Goal: Navigation & Orientation: Find specific page/section

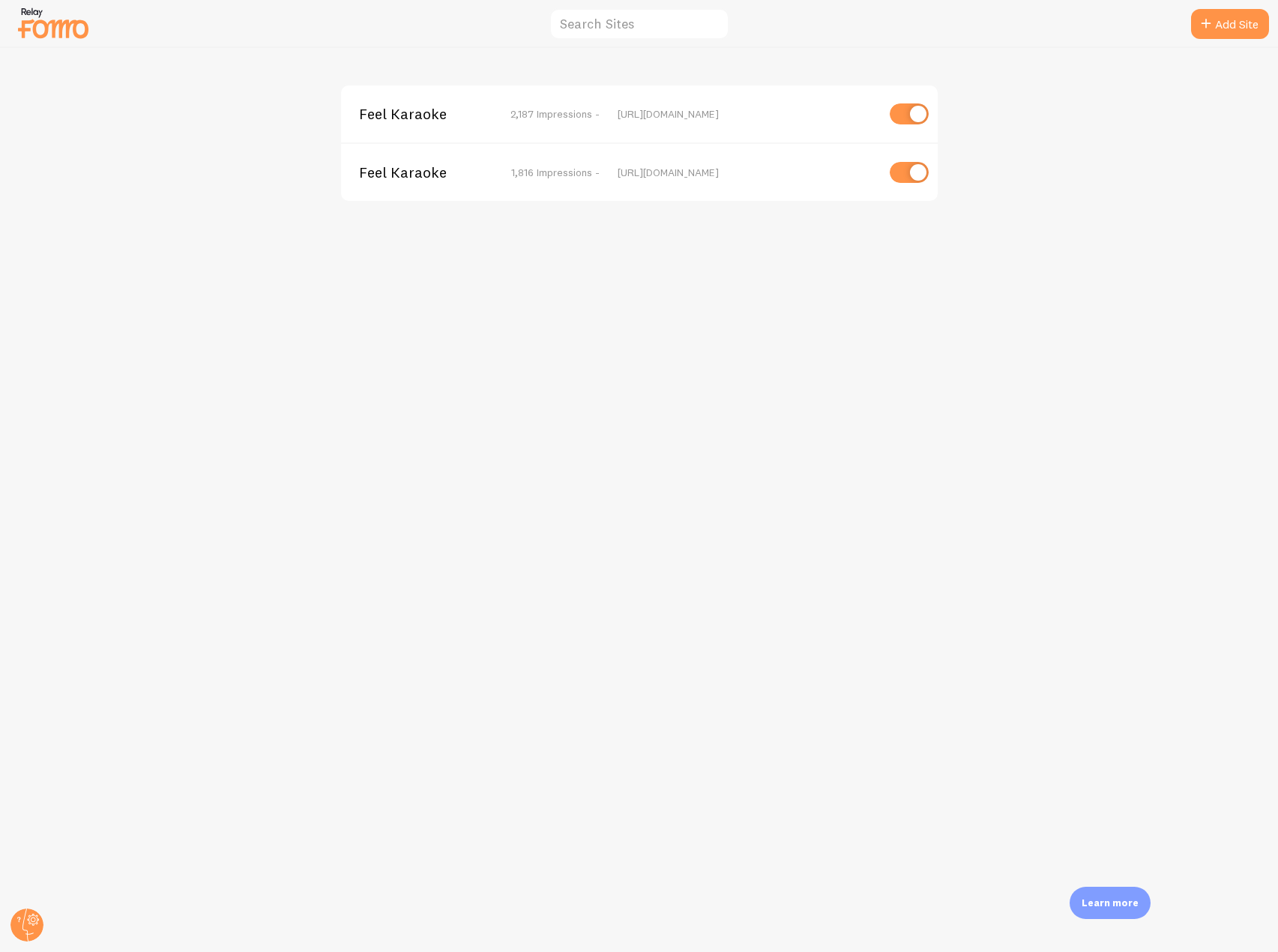
click at [409, 107] on span "Feel Karaoke" at bounding box center [419, 113] width 120 height 13
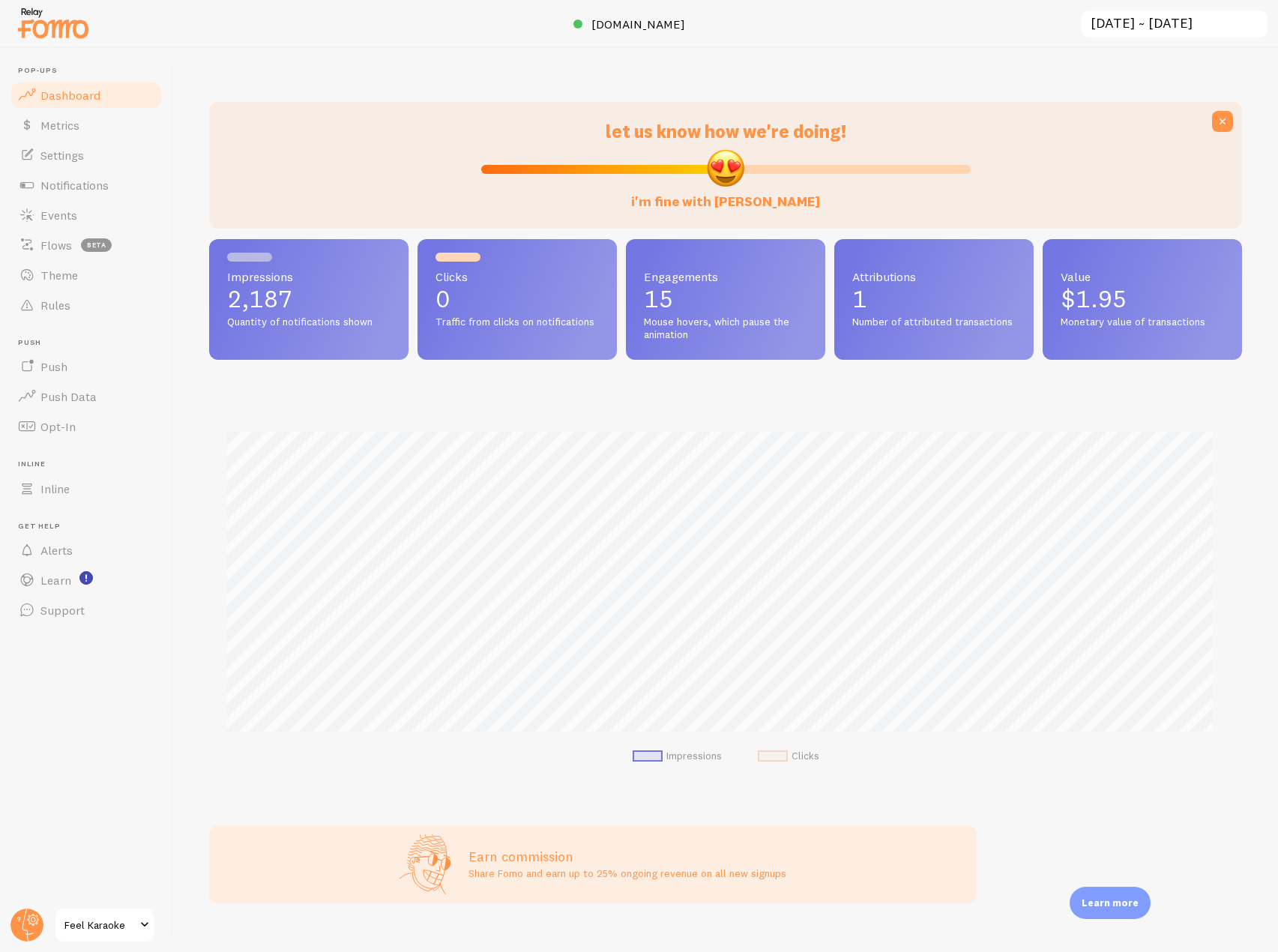
scroll to position [393, 1022]
click at [85, 222] on link "Events" at bounding box center [86, 215] width 155 height 30
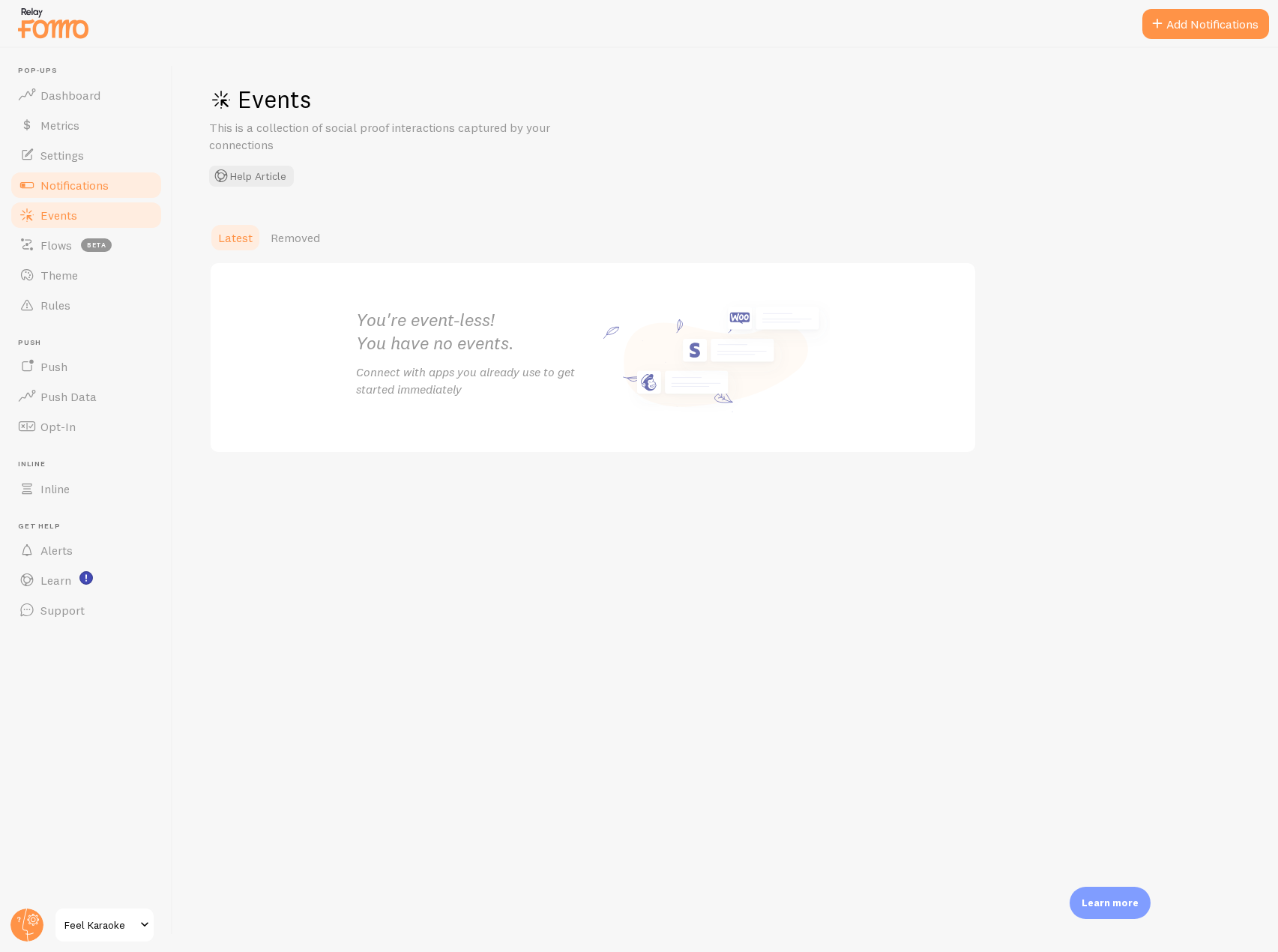
click at [86, 186] on span "Notifications" at bounding box center [75, 184] width 69 height 15
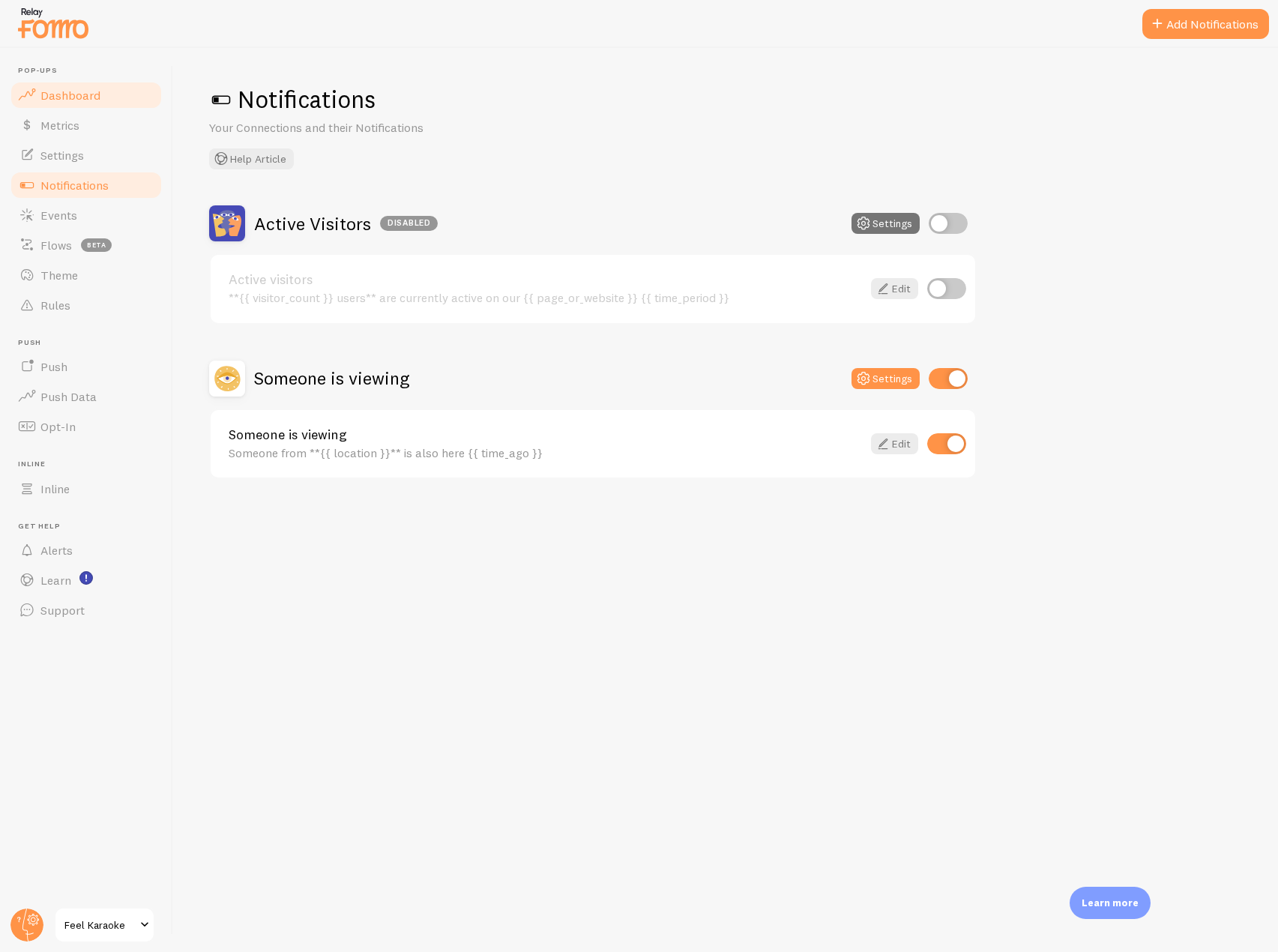
click at [87, 90] on span "Dashboard" at bounding box center [70, 95] width 60 height 15
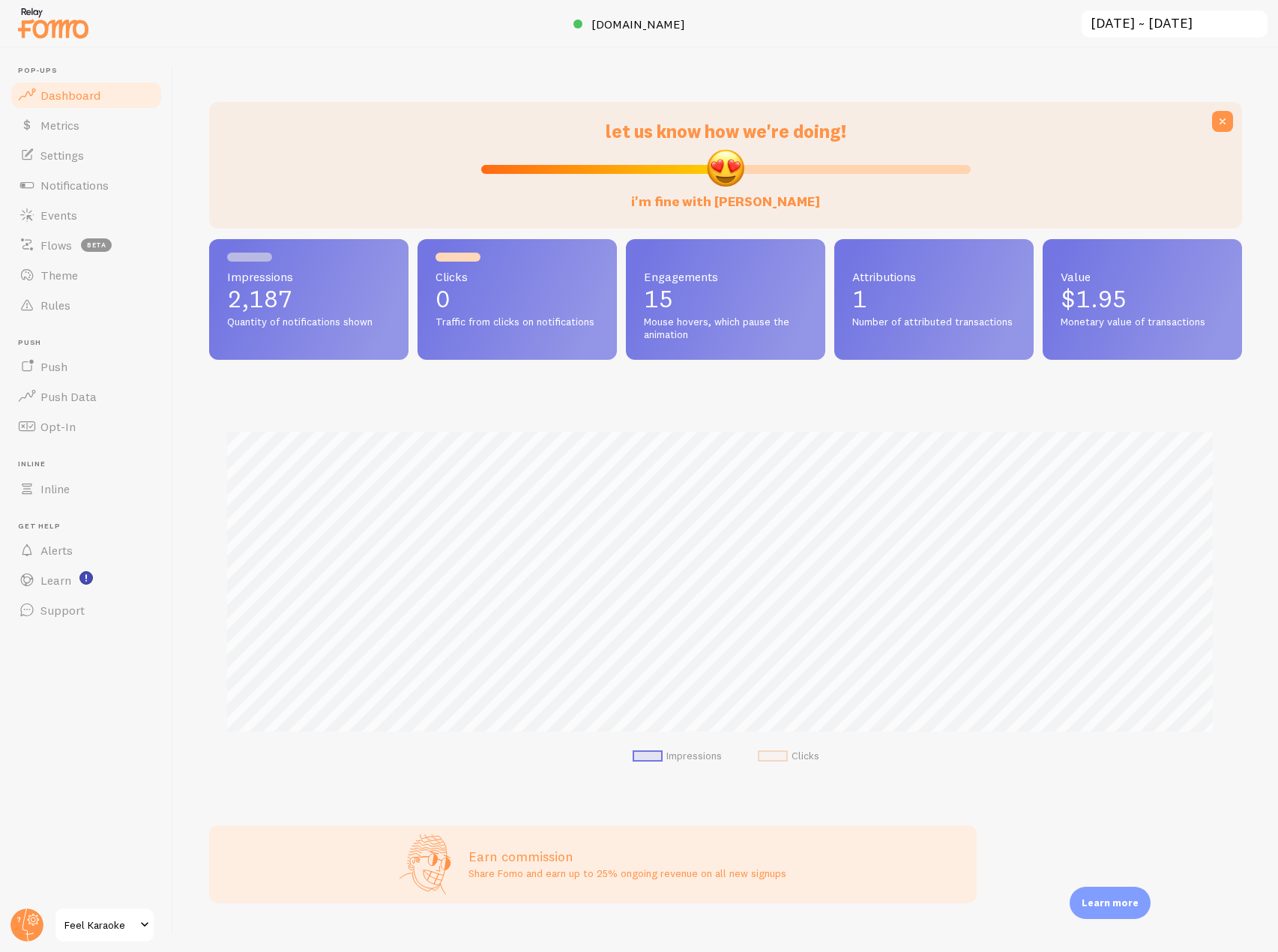
scroll to position [393, 1022]
click at [69, 32] on img at bounding box center [53, 23] width 75 height 39
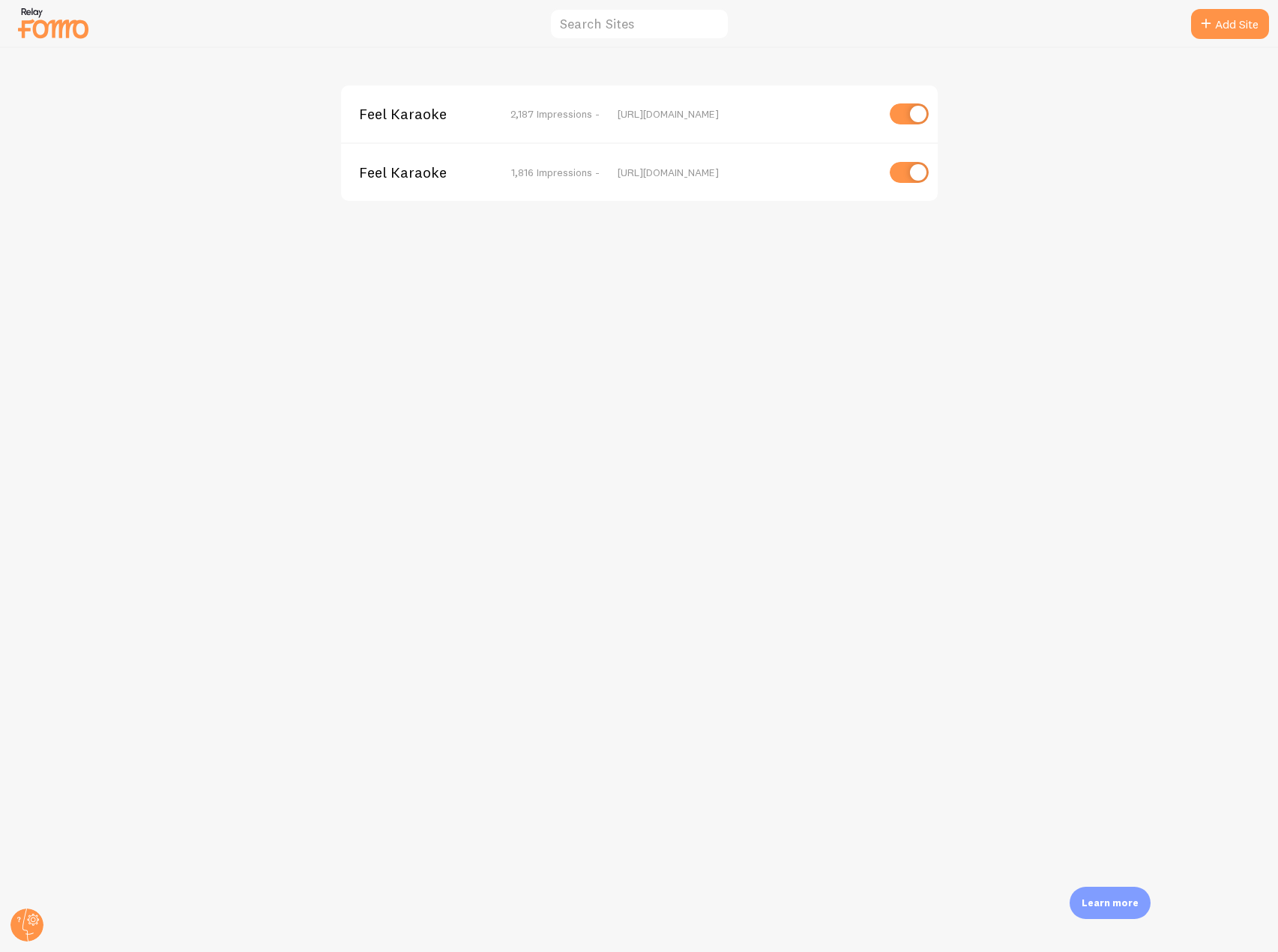
click at [400, 159] on div "Feel Karaoke 1,816 Impressions - [URL][DOMAIN_NAME]" at bounding box center [639, 171] width 596 height 59
click at [401, 171] on span "Feel Karaoke" at bounding box center [419, 172] width 120 height 13
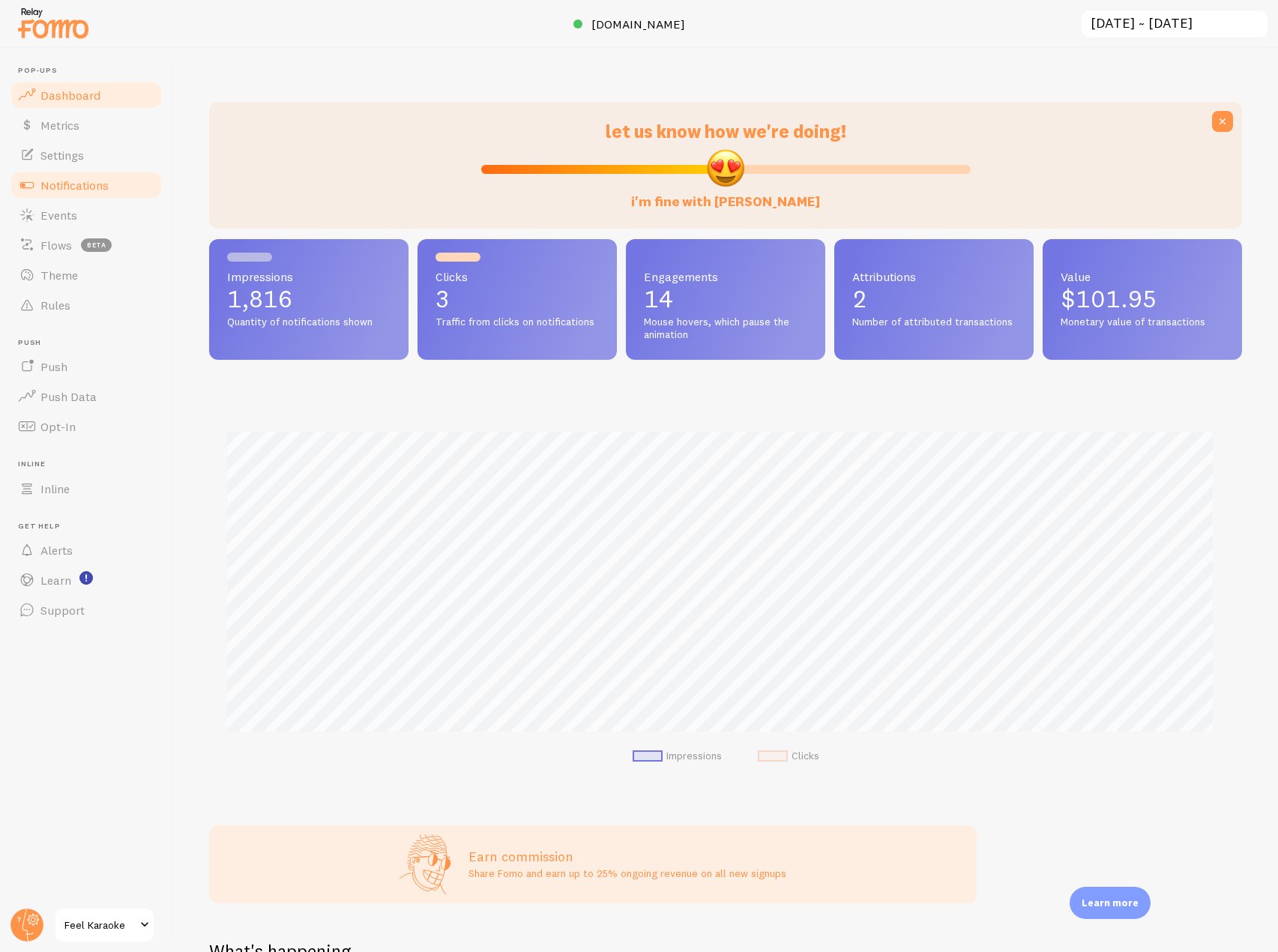
scroll to position [393, 1022]
click at [126, 181] on link "Notifications" at bounding box center [86, 185] width 155 height 30
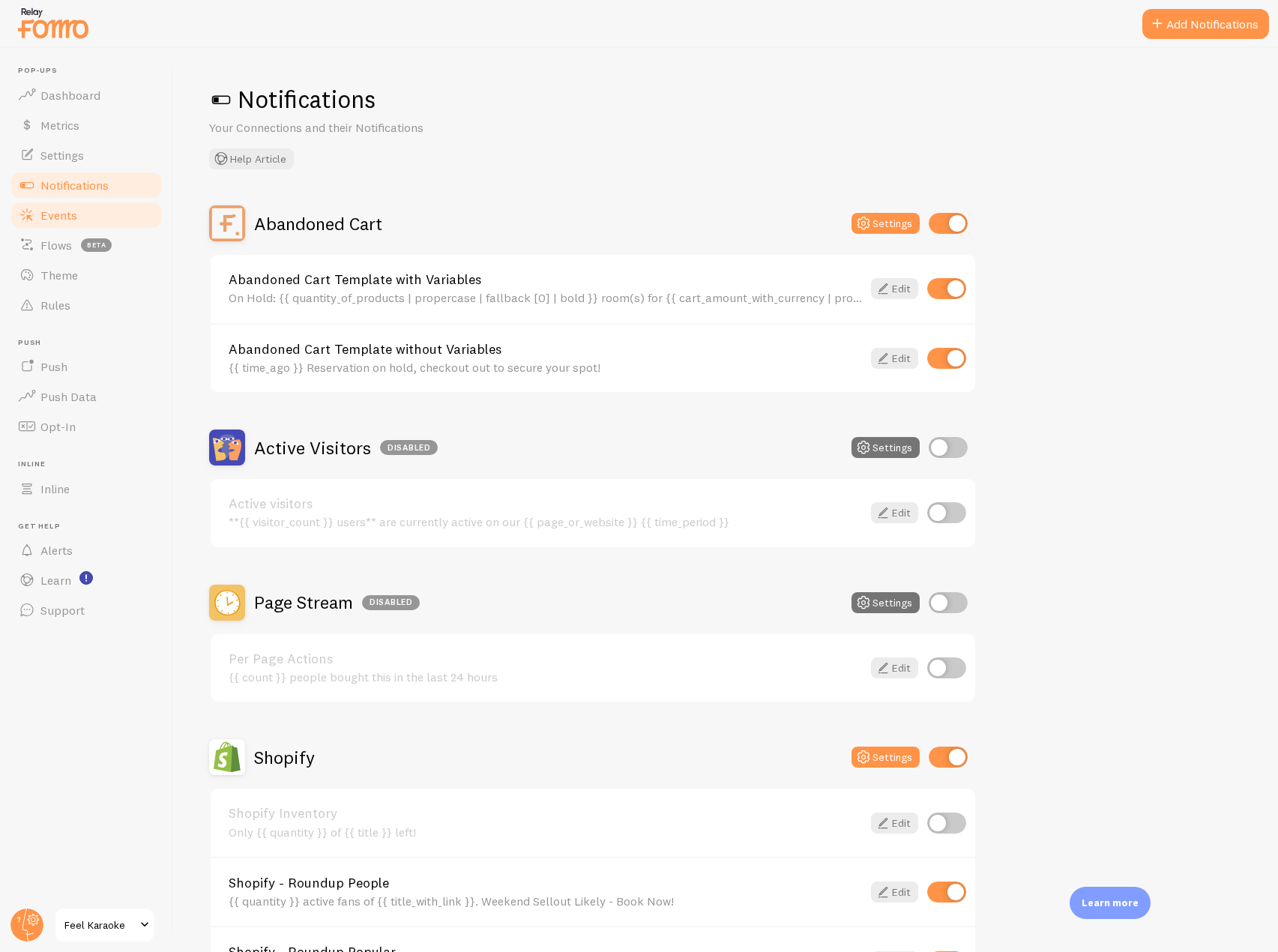
click at [83, 216] on link "Events" at bounding box center [86, 215] width 155 height 30
